Goal: Transaction & Acquisition: Download file/media

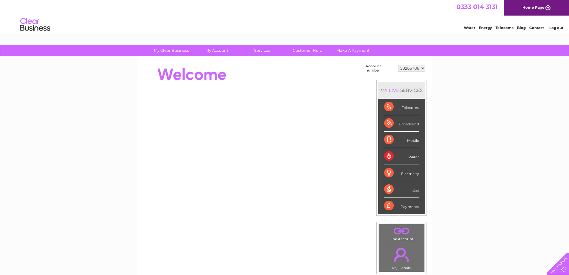
click at [407, 70] on select "30266786 30300754" at bounding box center [411, 68] width 27 height 7
select select "30300754"
click at [398, 65] on select "30266786 30300754" at bounding box center [411, 68] width 27 height 7
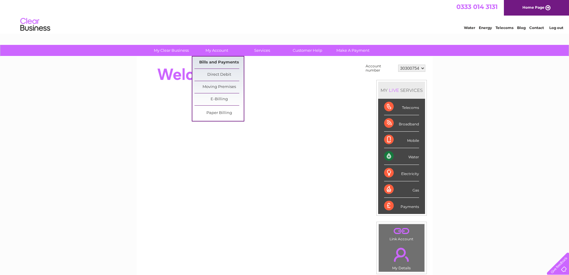
click at [216, 58] on link "Bills and Payments" at bounding box center [219, 62] width 49 height 12
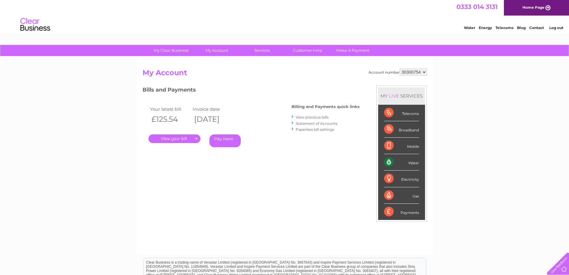
click at [179, 141] on link "." at bounding box center [175, 138] width 52 height 9
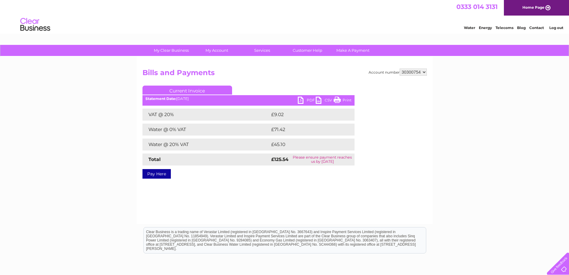
click at [308, 101] on link "PDF" at bounding box center [307, 101] width 18 height 9
click at [328, 100] on link "CSV" at bounding box center [325, 101] width 18 height 9
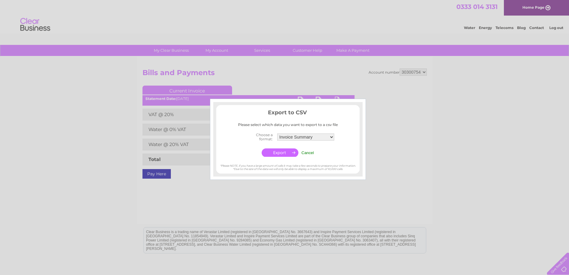
click at [284, 153] on input "button" at bounding box center [280, 152] width 37 height 8
